Goal: Find contact information: Find contact information

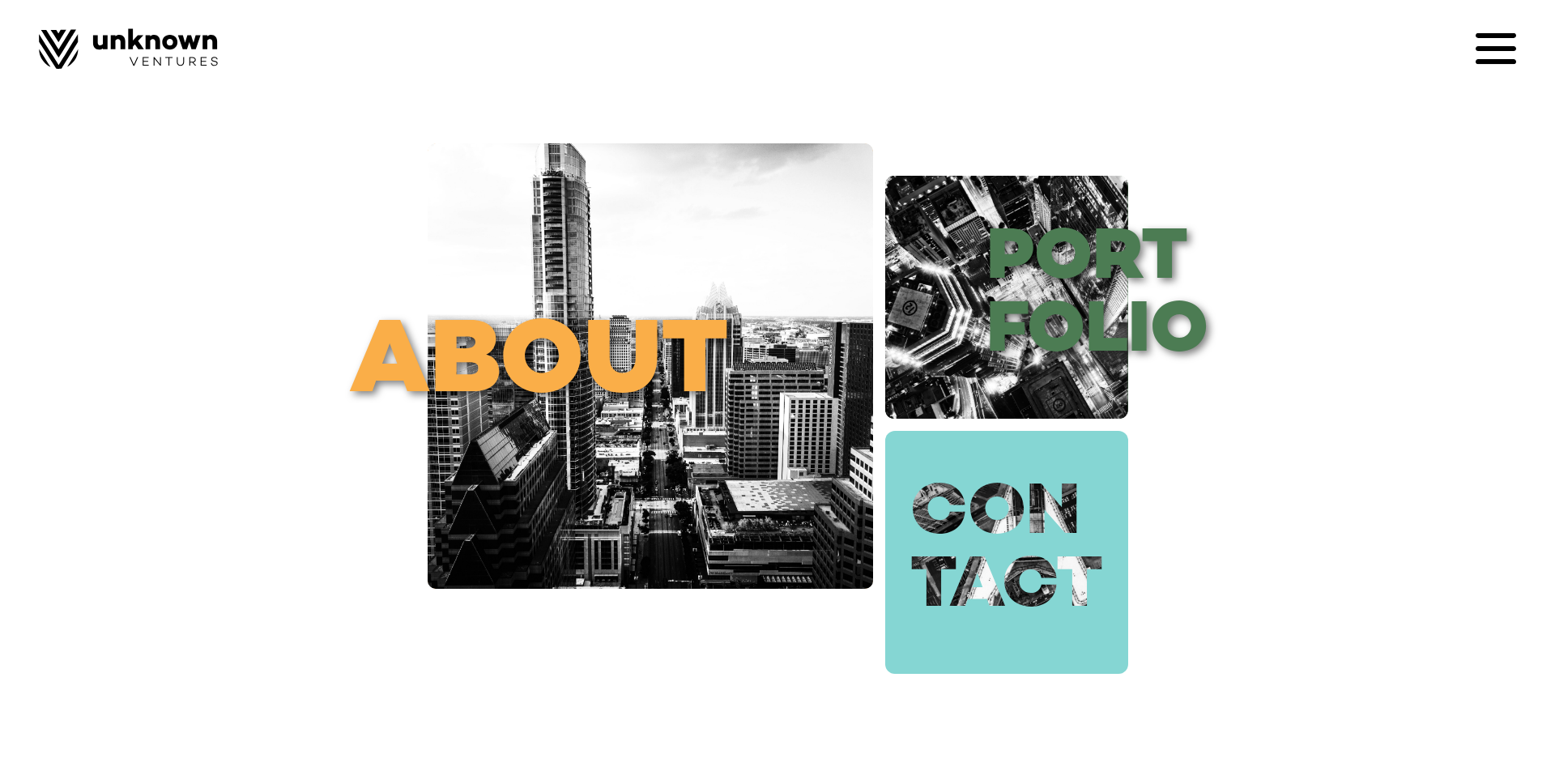
click at [1015, 567] on link "con tact" at bounding box center [1006, 552] width 243 height 243
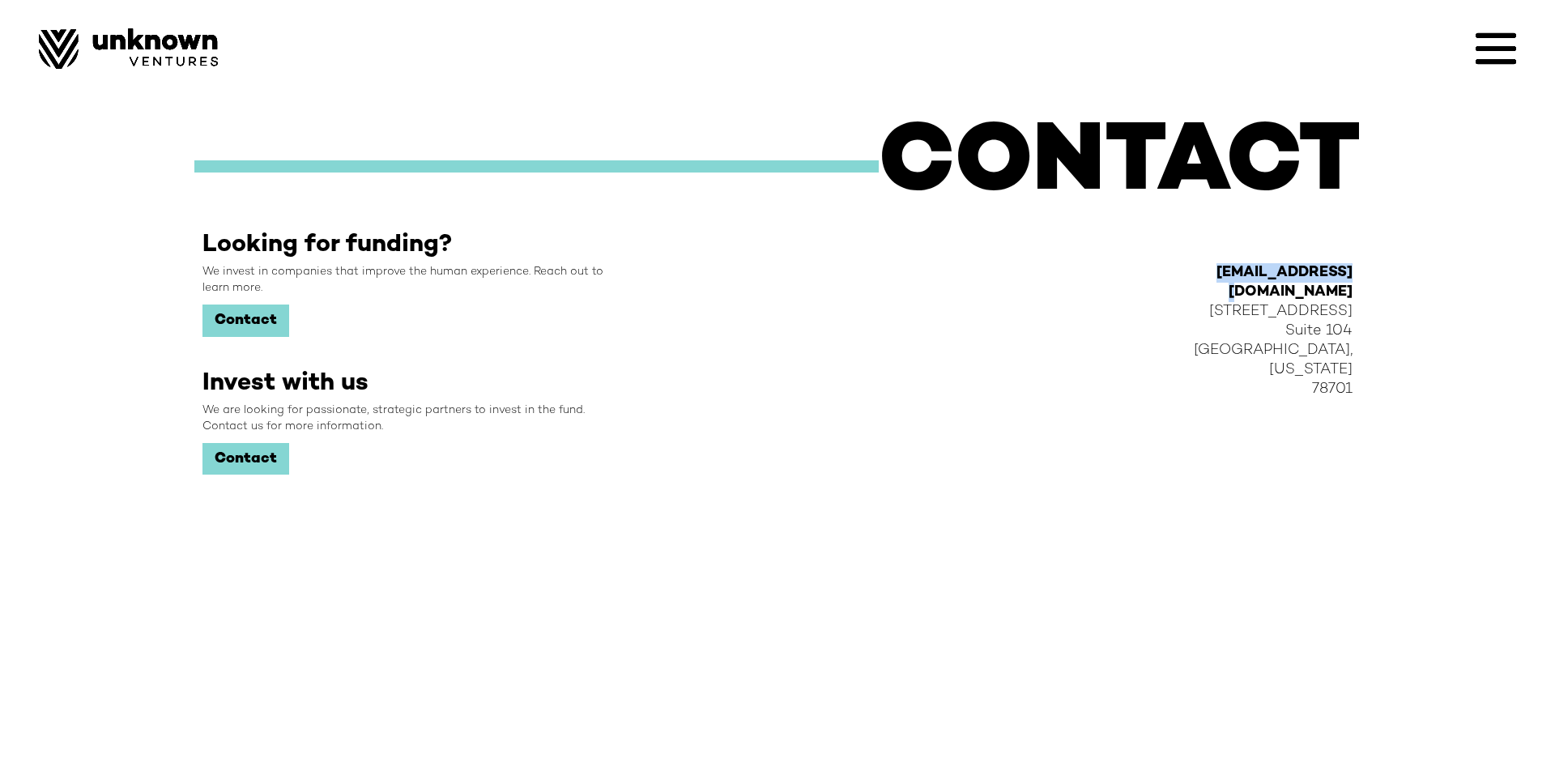
drag, startPoint x: 1353, startPoint y: 273, endPoint x: 1219, endPoint y: 274, distance: 134.0
click at [1219, 274] on div "hello@unknown.vc 201 E 5th Street Suite 104 Austin, Texas 78701" at bounding box center [1277, 425] width 183 height 390
copy strong "hello@unknown.vc"
